Goal: Transaction & Acquisition: Purchase product/service

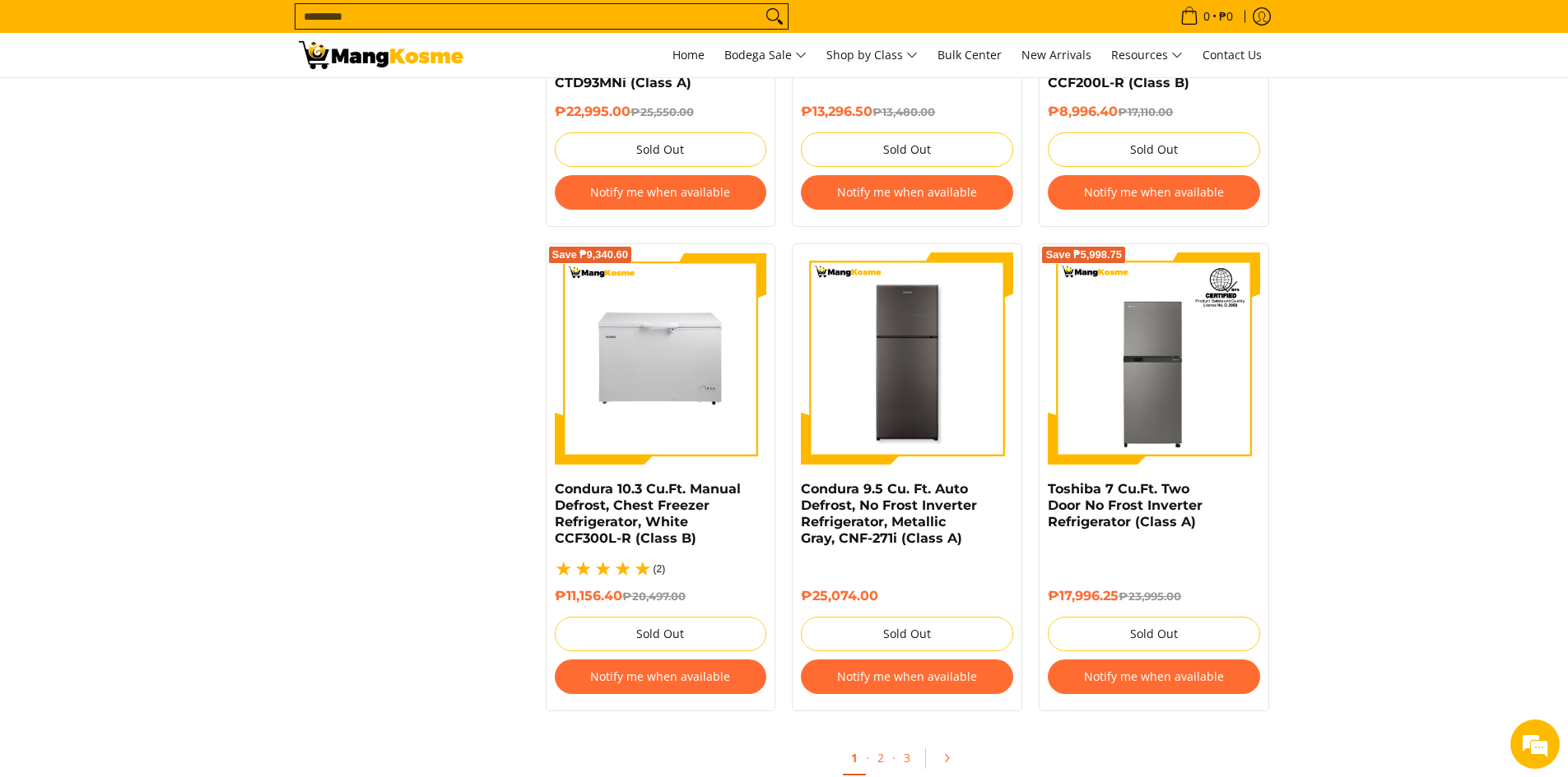
scroll to position [3455, 0]
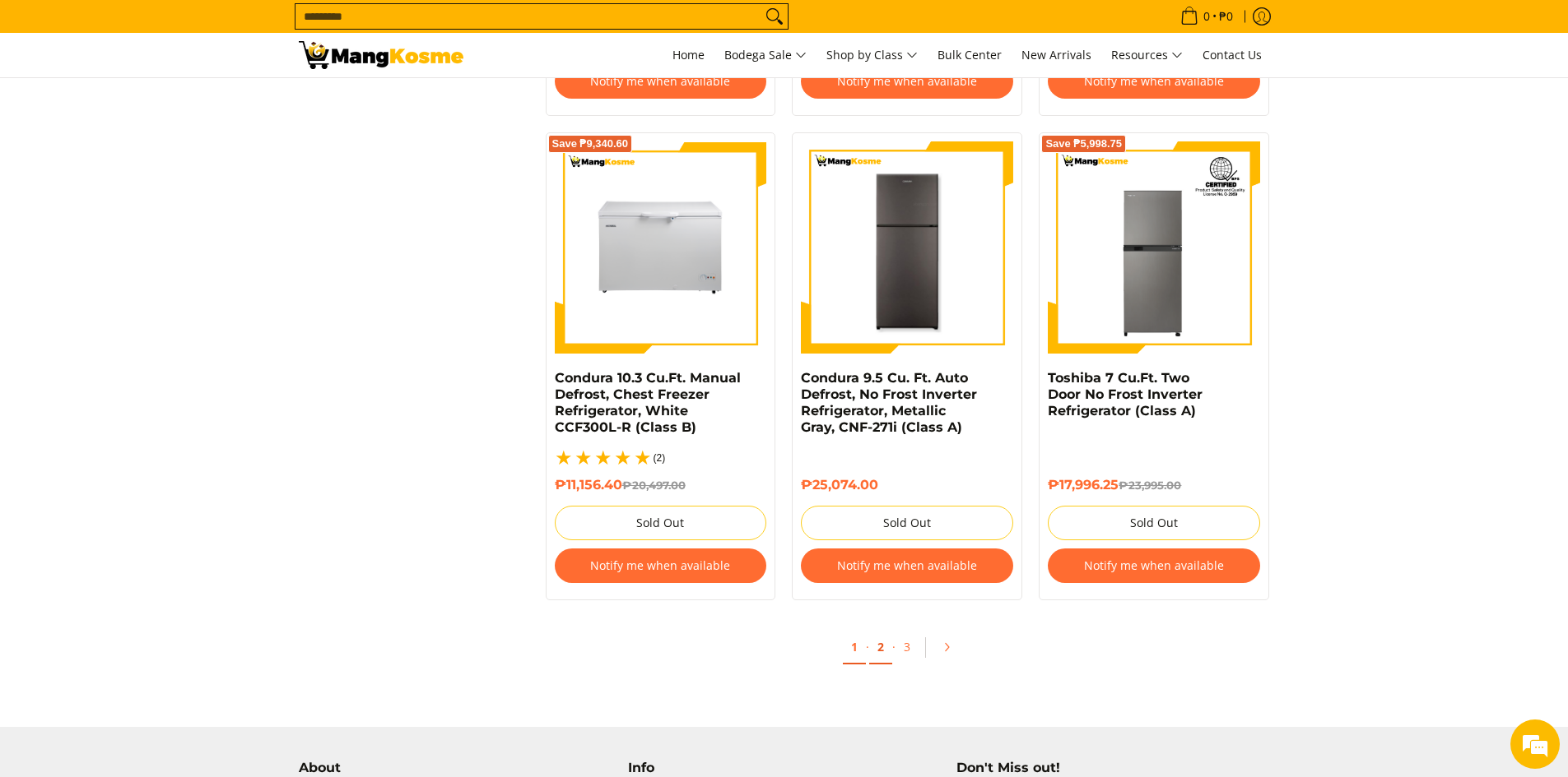
click at [882, 639] on link "2" at bounding box center [880, 648] width 23 height 34
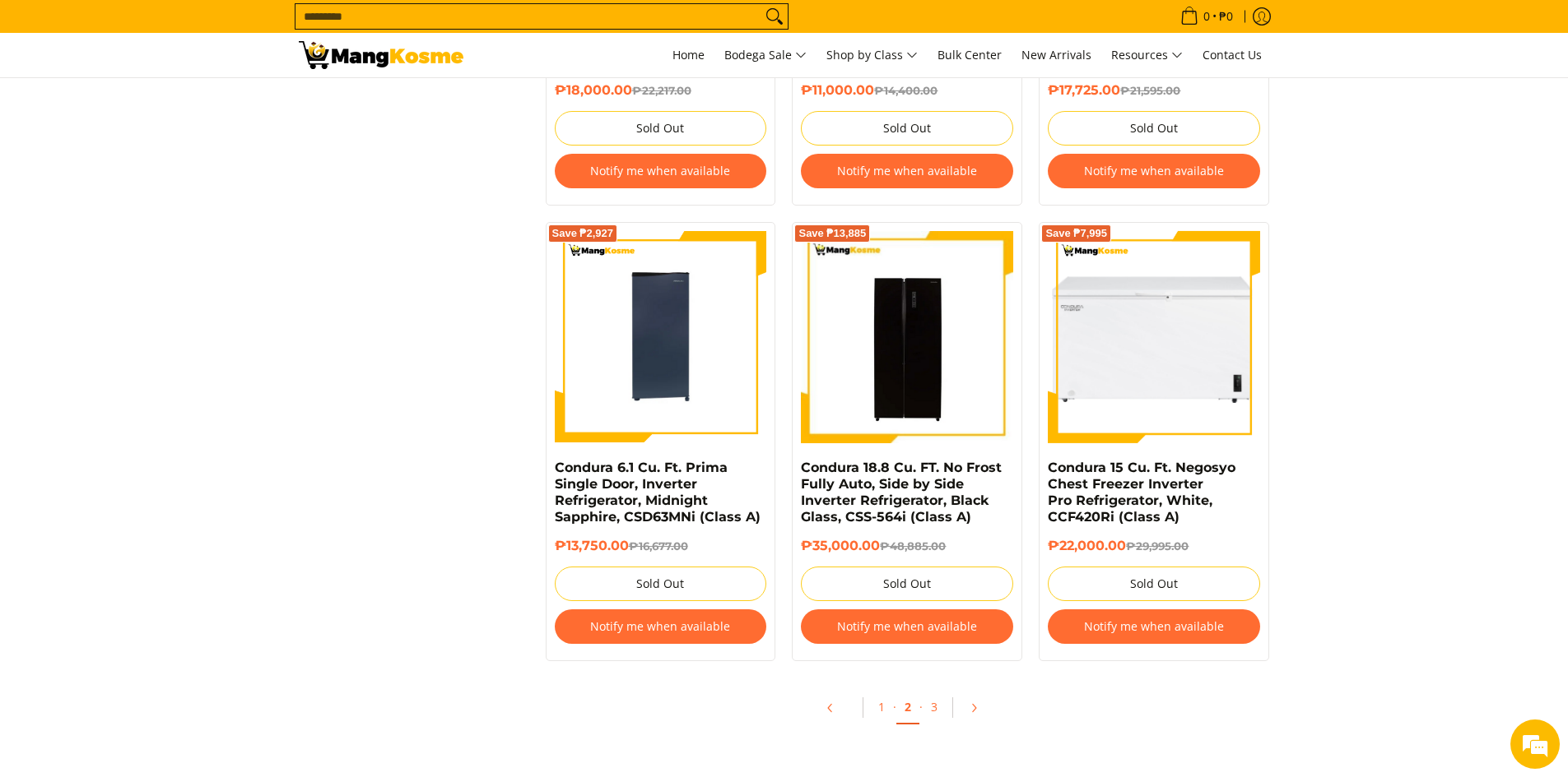
scroll to position [3373, 0]
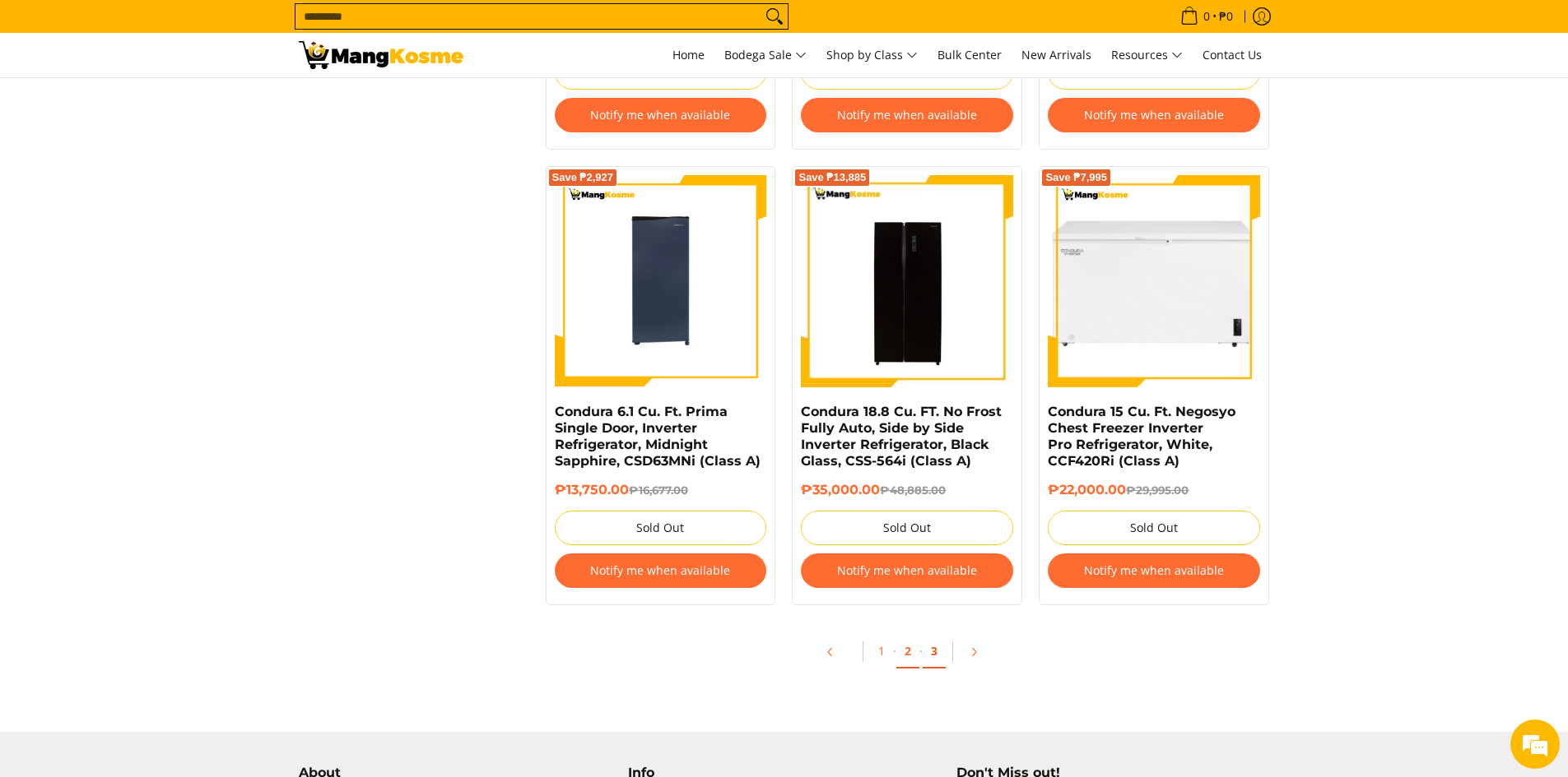
click at [936, 652] on link "3" at bounding box center [934, 652] width 23 height 34
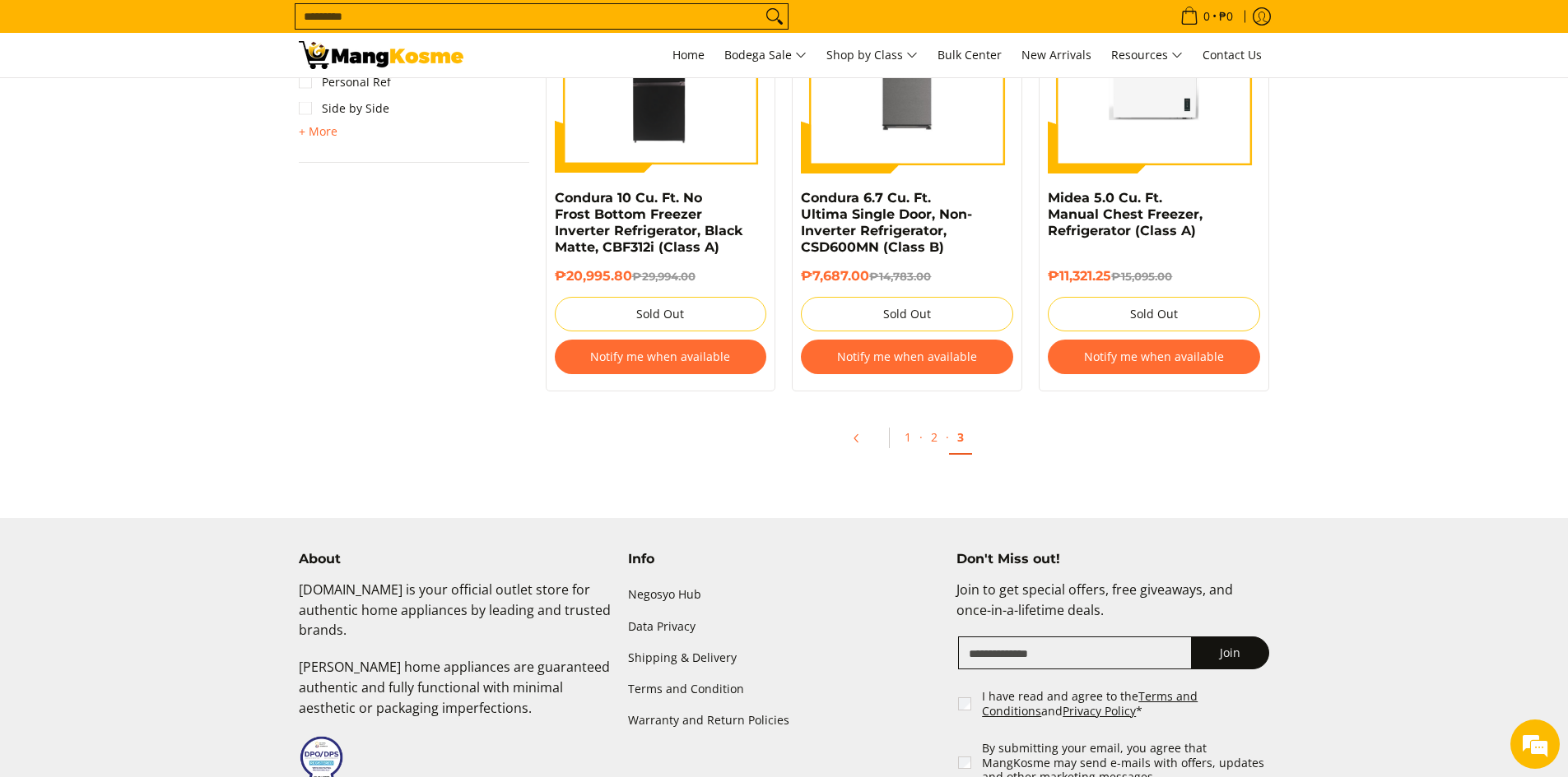
scroll to position [1398, 0]
